Goal: Navigation & Orientation: Find specific page/section

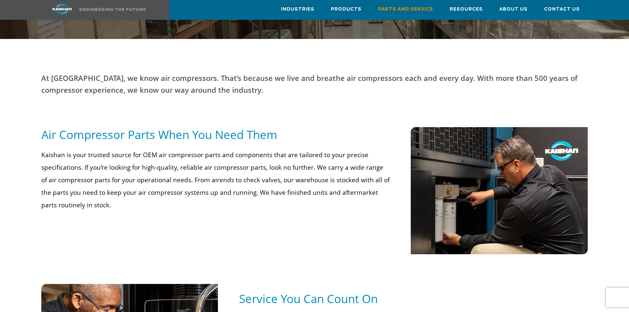
scroll to position [198, 0]
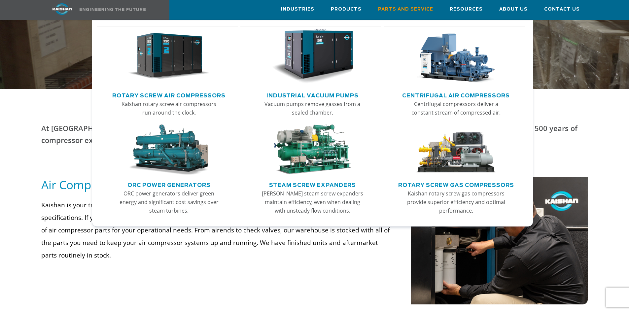
click at [166, 93] on link "Rotary Screw Air Compressors" at bounding box center [168, 95] width 113 height 10
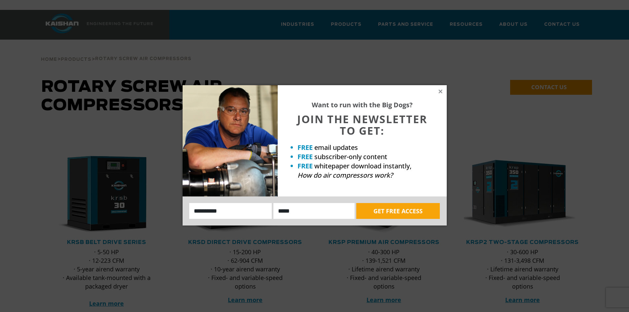
click at [439, 91] on icon at bounding box center [441, 92] width 6 height 6
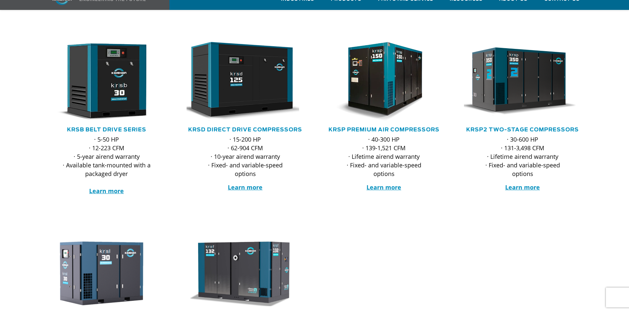
scroll to position [132, 0]
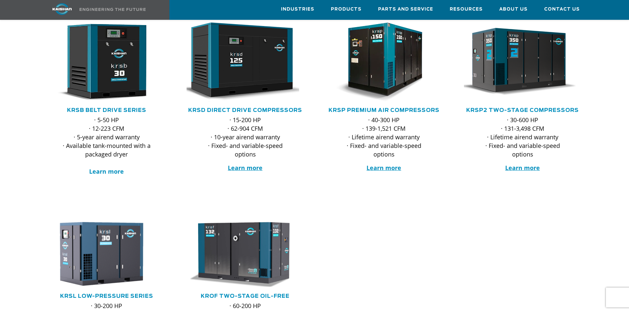
click at [113, 167] on strong "Learn more" at bounding box center [106, 171] width 35 height 8
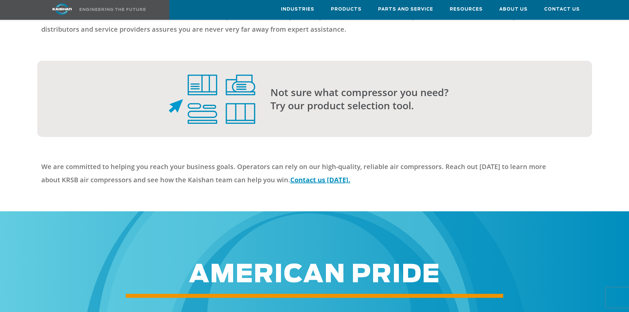
scroll to position [1618, 0]
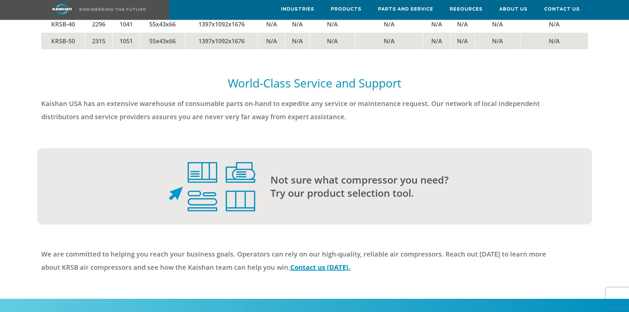
click at [404, 12] on span "Parts and Service" at bounding box center [405, 10] width 55 height 8
